Goal: Information Seeking & Learning: Learn about a topic

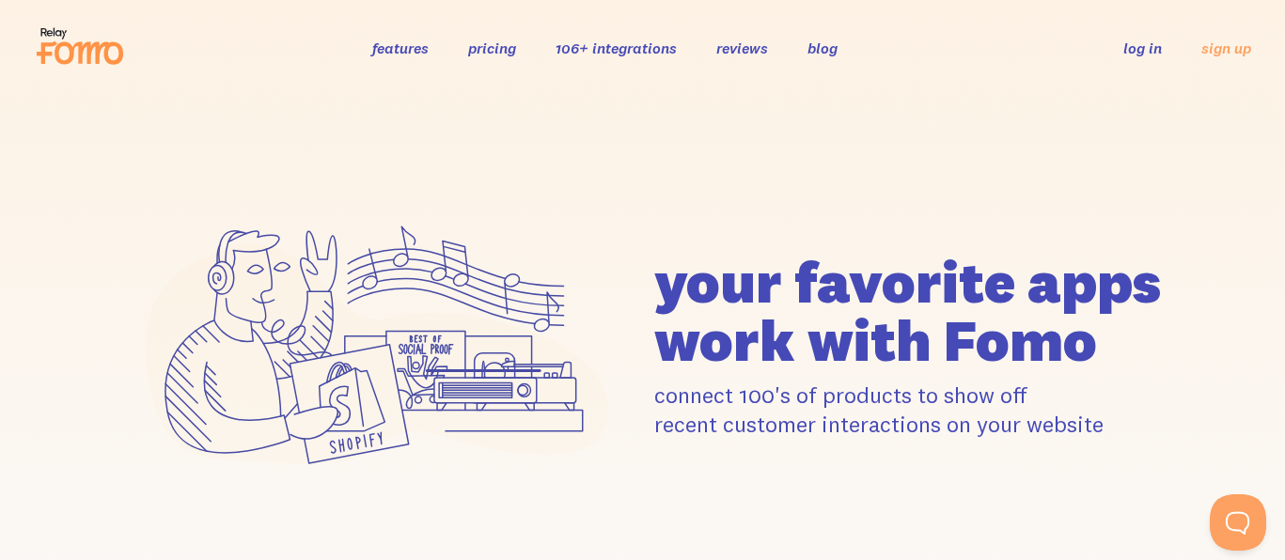
click at [398, 51] on link "features" at bounding box center [400, 48] width 56 height 19
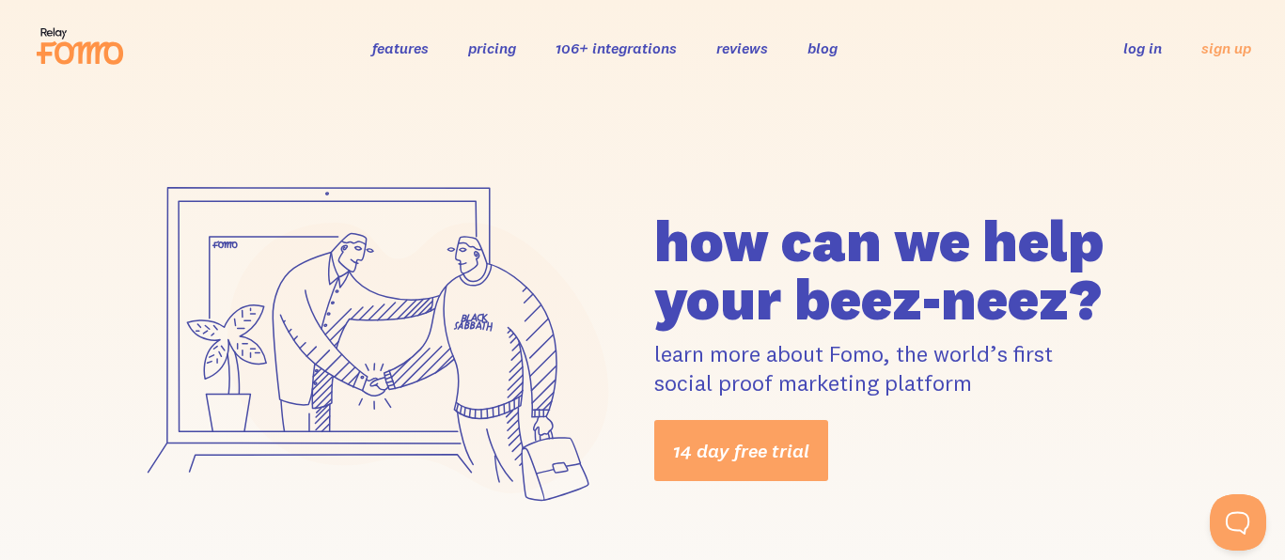
click at [81, 50] on icon at bounding box center [89, 53] width 69 height 23
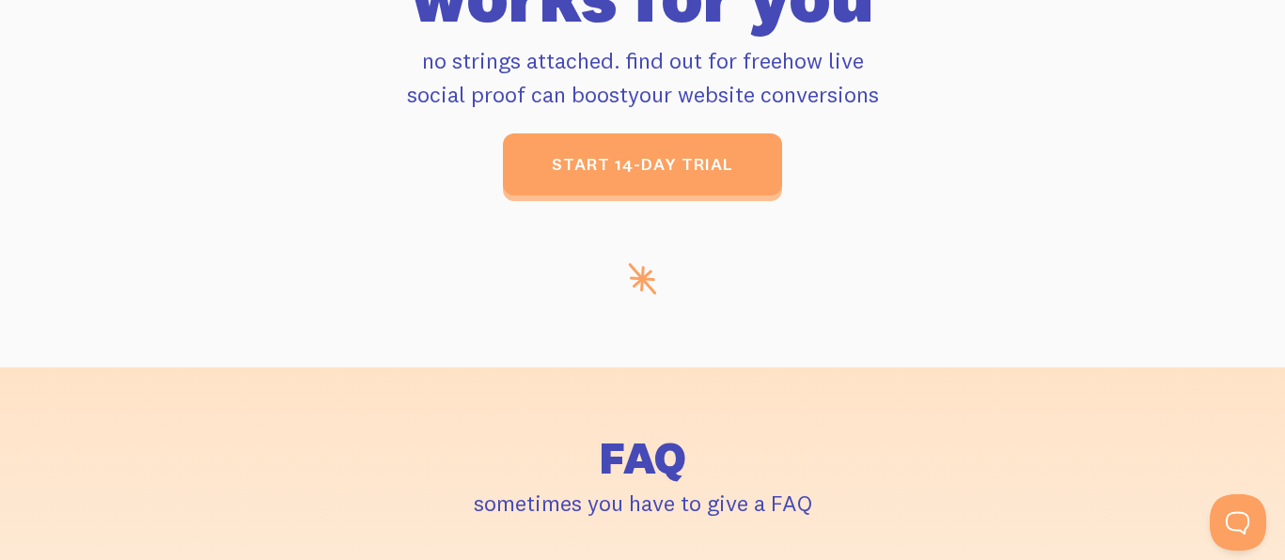
scroll to position [8049, 0]
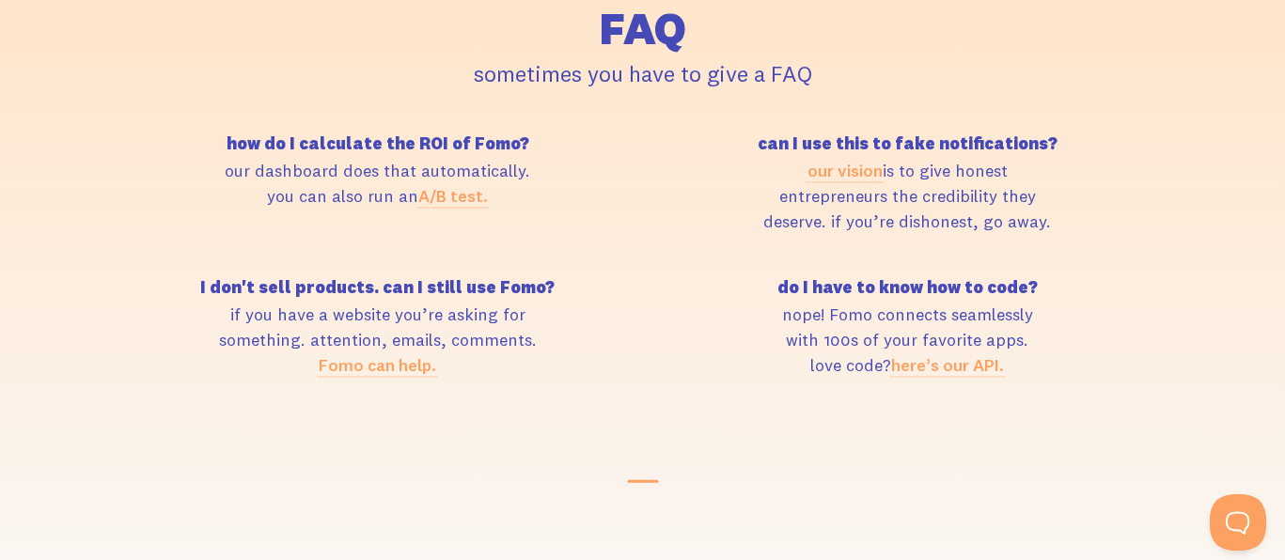
drag, startPoint x: 920, startPoint y: 175, endPoint x: 1029, endPoint y: 256, distance: 135.8
click at [1029, 256] on div "how do I calculate the ROI of Fomo? our dashboard does that automatically. you …" at bounding box center [642, 279] width 1059 height 288
drag, startPoint x: 297, startPoint y: 167, endPoint x: 497, endPoint y: 174, distance: 200.3
click at [497, 174] on p "our dashboard does that automatically. you can also run an A/B test." at bounding box center [378, 183] width 508 height 51
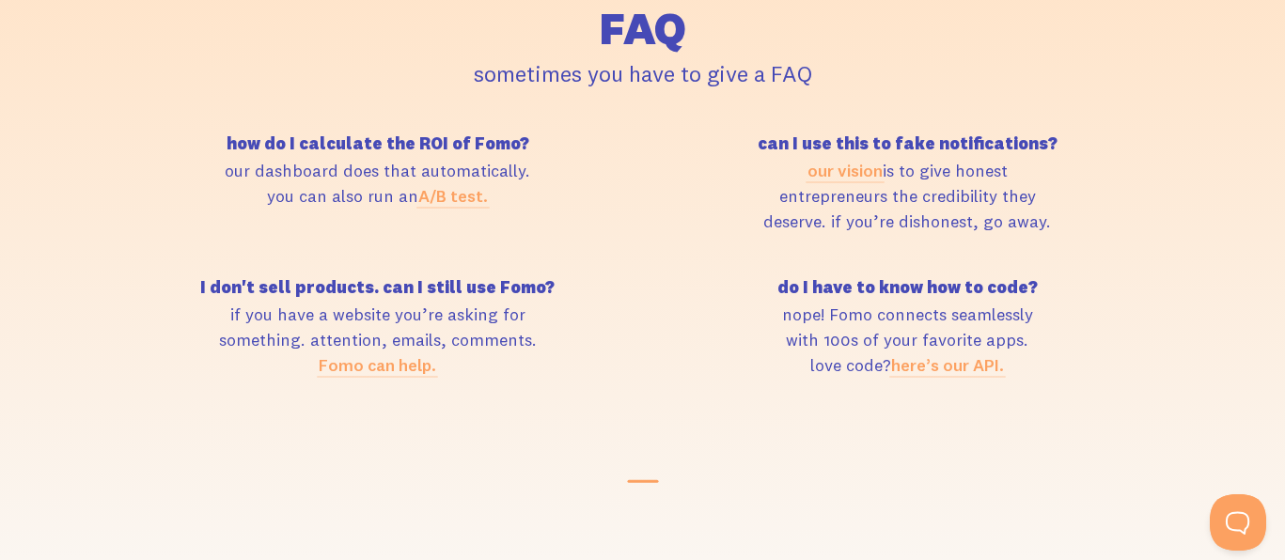
click at [497, 174] on p "our dashboard does that automatically. you can also run an A/B test." at bounding box center [378, 183] width 508 height 51
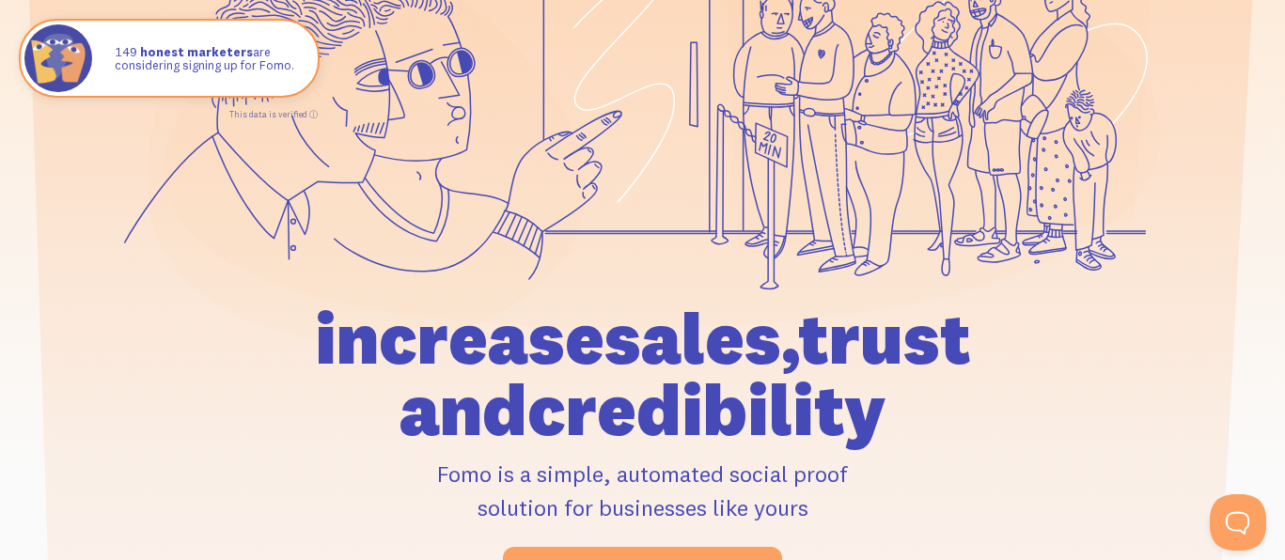
scroll to position [0, 0]
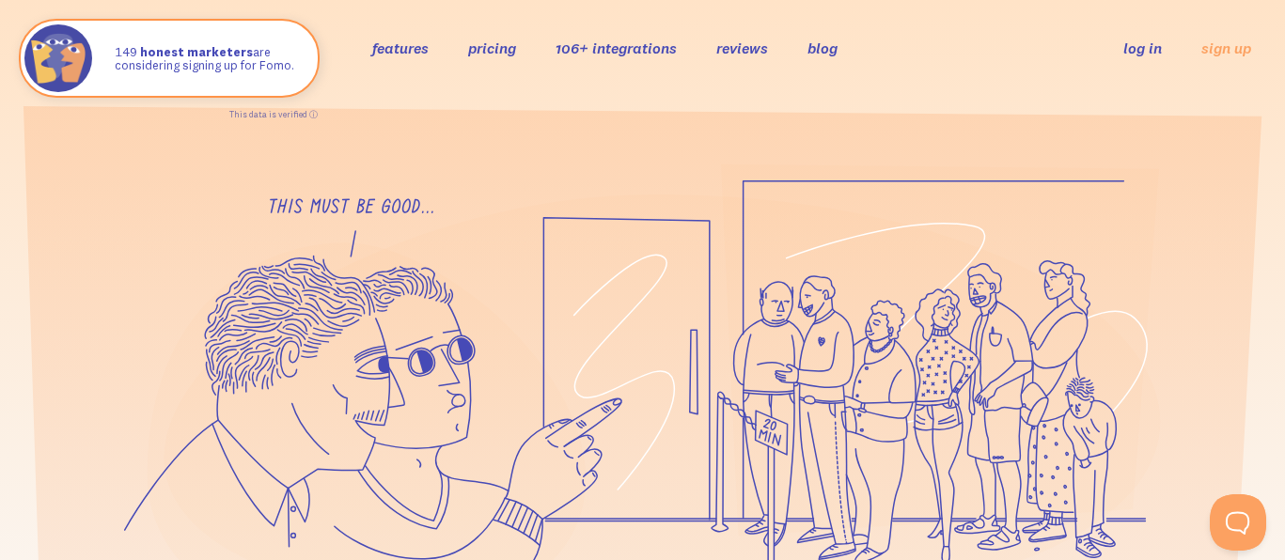
click at [615, 52] on link "106+ integrations" at bounding box center [616, 48] width 121 height 19
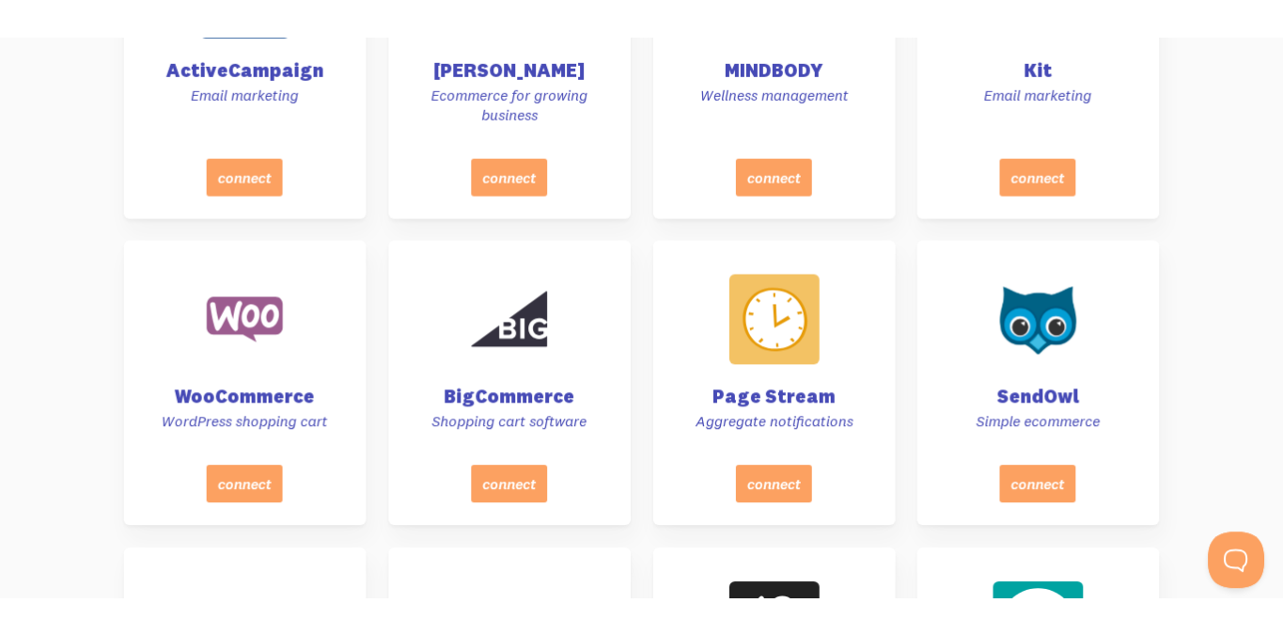
scroll to position [3962, 0]
